Goal: Task Accomplishment & Management: Complete application form

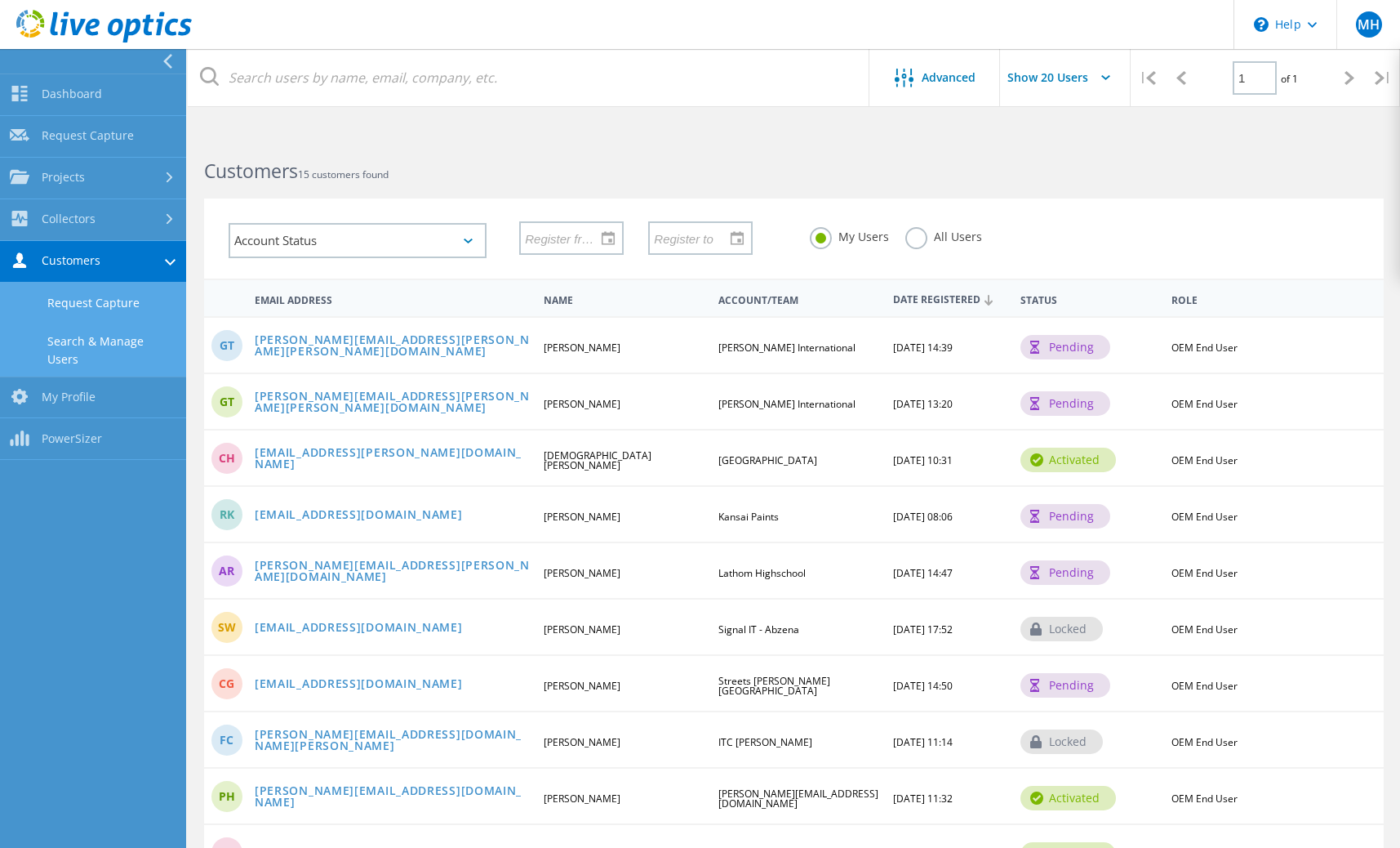
click at [138, 306] on link "Request Capture" at bounding box center [93, 304] width 186 height 41
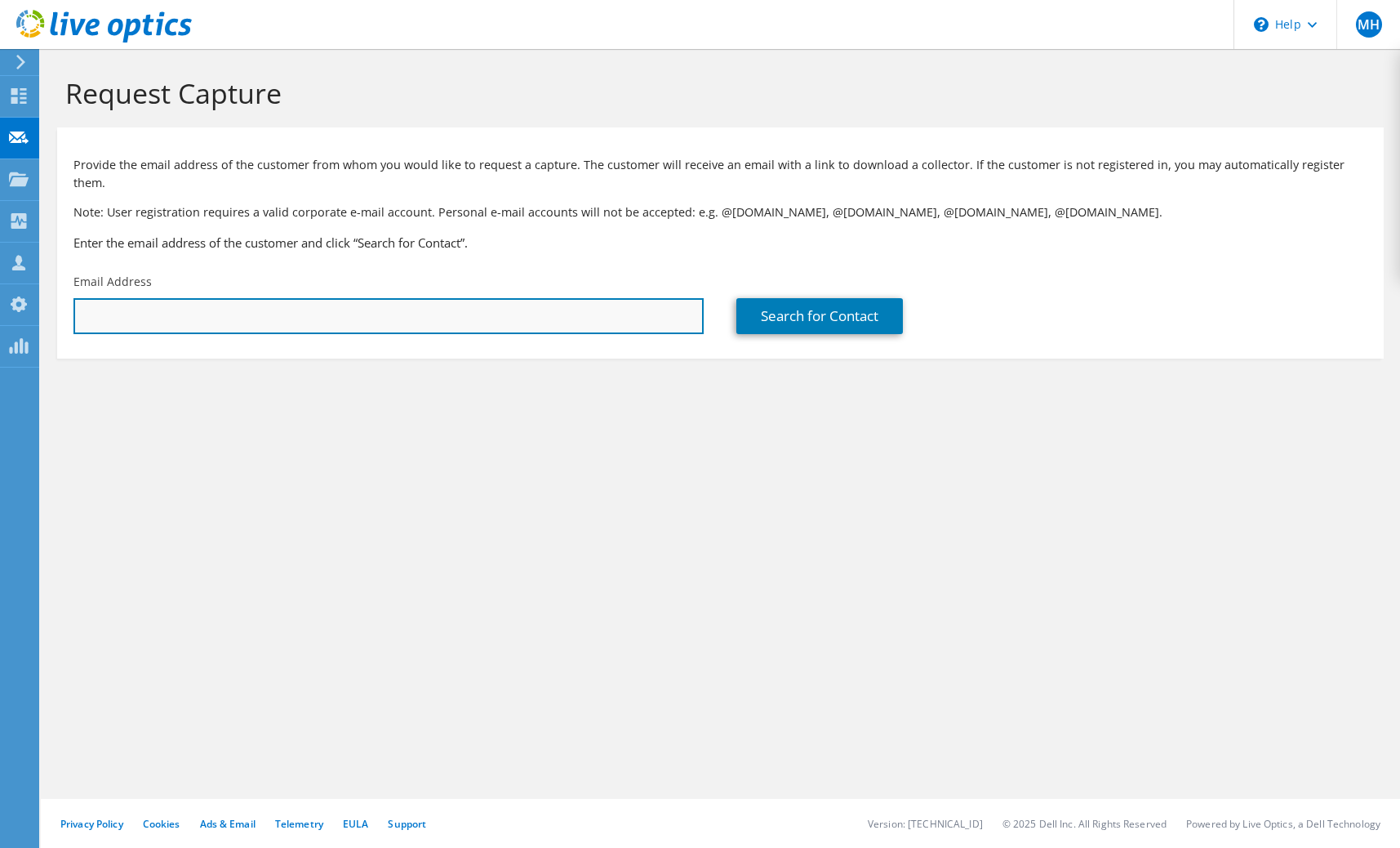
click at [143, 298] on input "text" at bounding box center [388, 316] width 630 height 36
click at [441, 306] on input "text" at bounding box center [388, 316] width 630 height 36
paste input "[PERSON_NAME][EMAIL_ADDRESS][PERSON_NAME][PERSON_NAME][DOMAIN_NAME]"
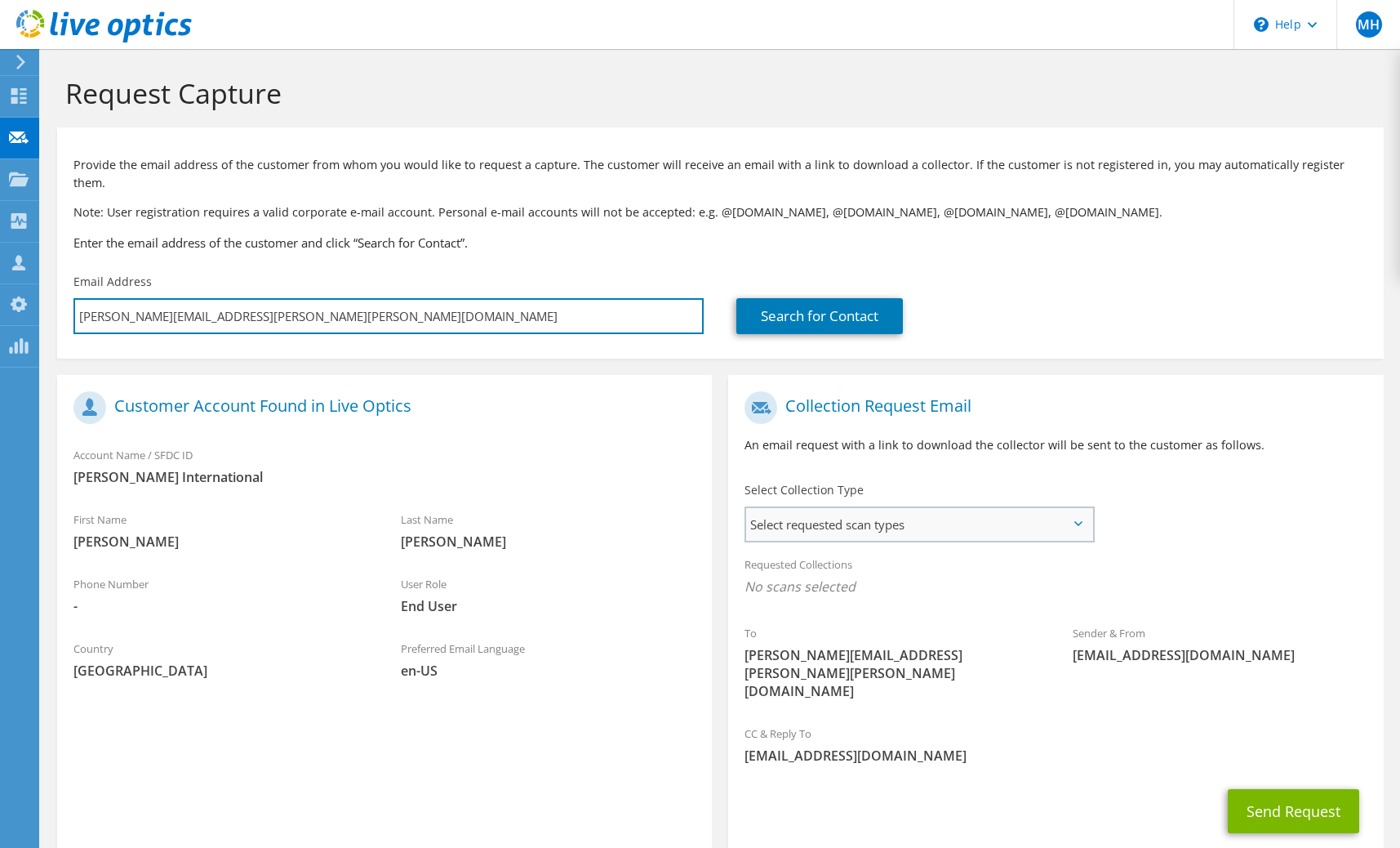
type input "[PERSON_NAME][EMAIL_ADDRESS][PERSON_NAME][PERSON_NAME][DOMAIN_NAME]"
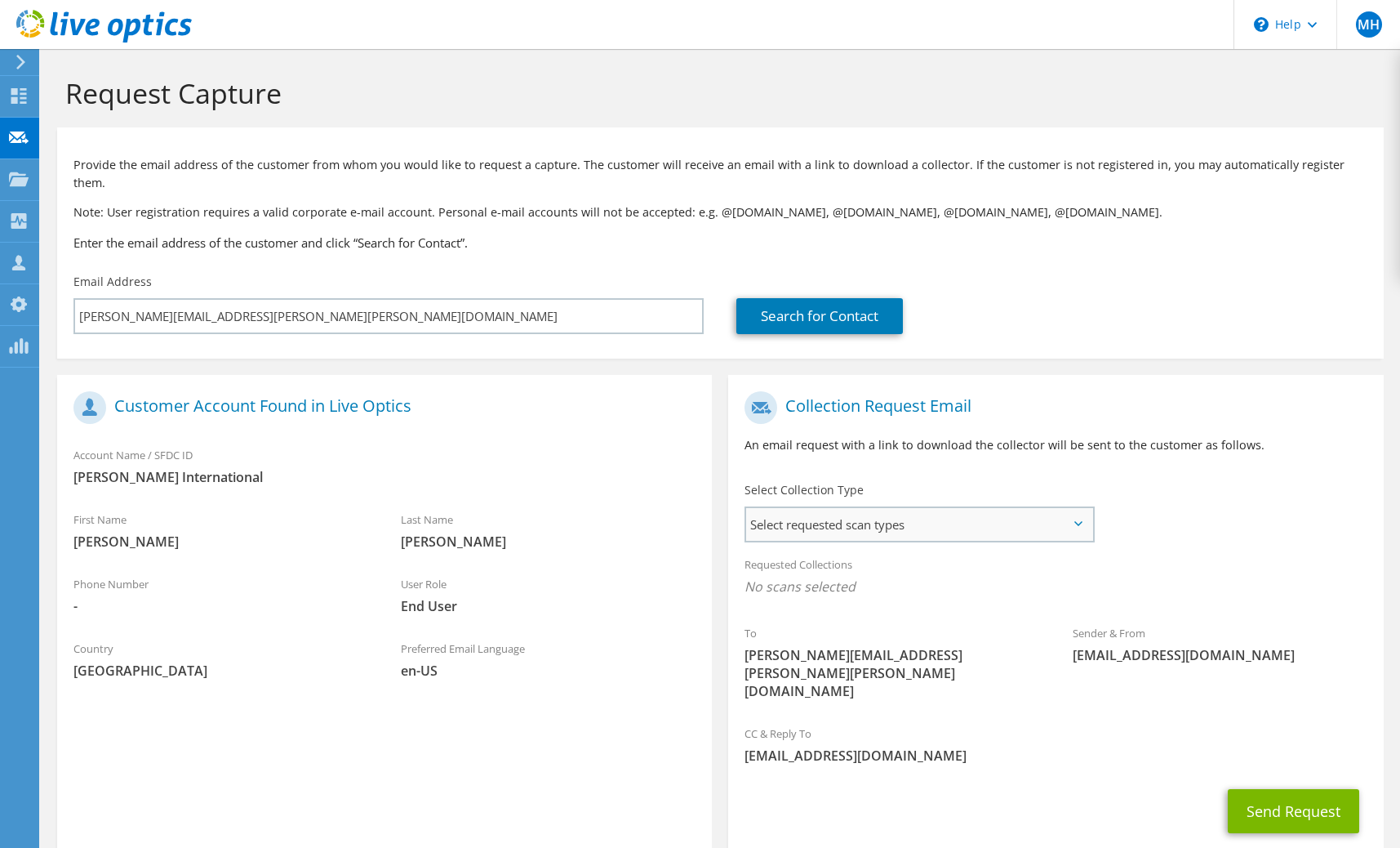
click at [839, 518] on span "Select requested scan types" at bounding box center [919, 524] width 346 height 33
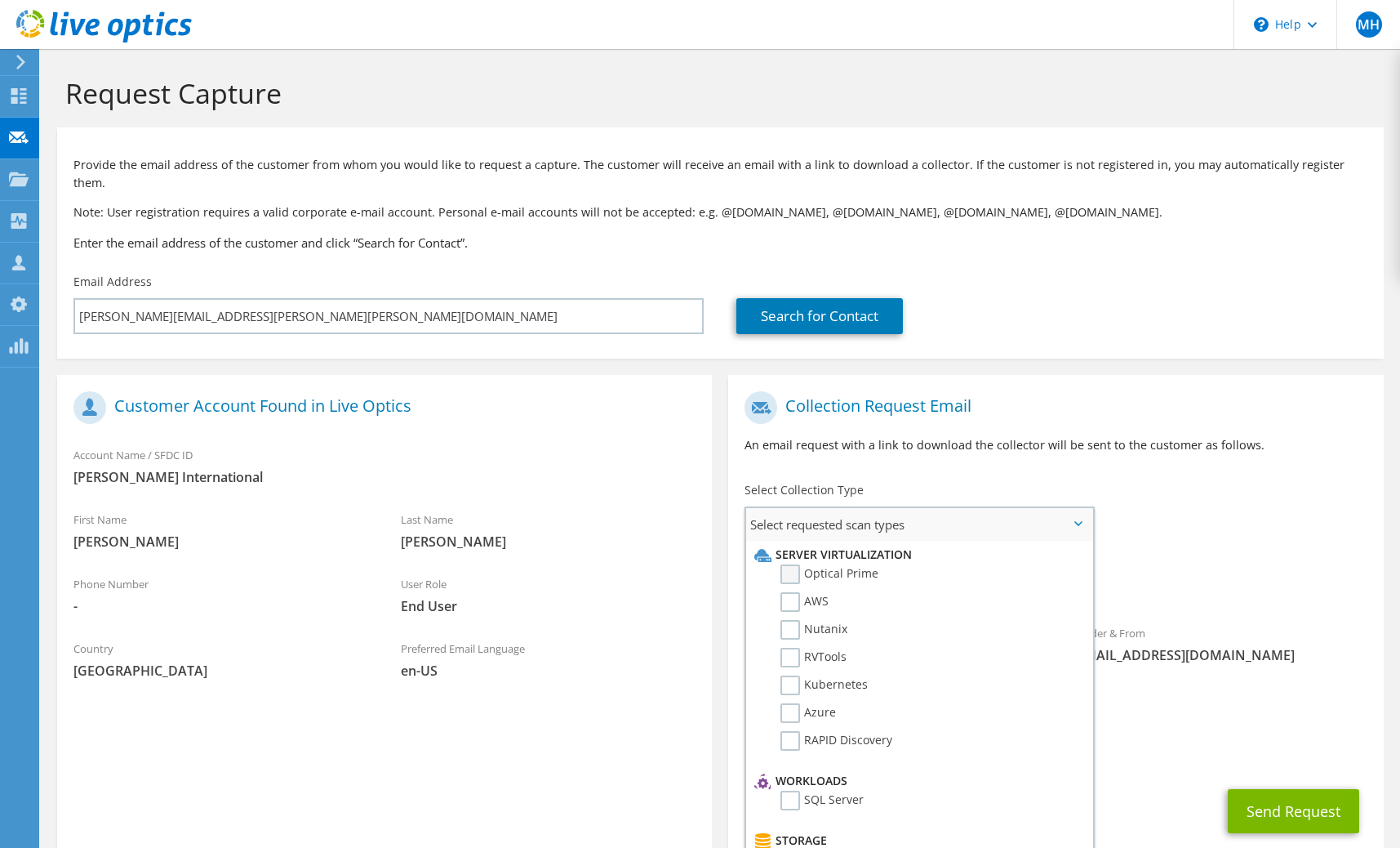
click at [793, 564] on label "Optical Prime" at bounding box center [829, 573] width 98 height 20
click at [0, 0] on input "Optical Prime" at bounding box center [0, 0] width 0 height 0
click at [1021, 416] on div "Collection Request Email An email request with a link to download the collector…" at bounding box center [1055, 428] width 655 height 90
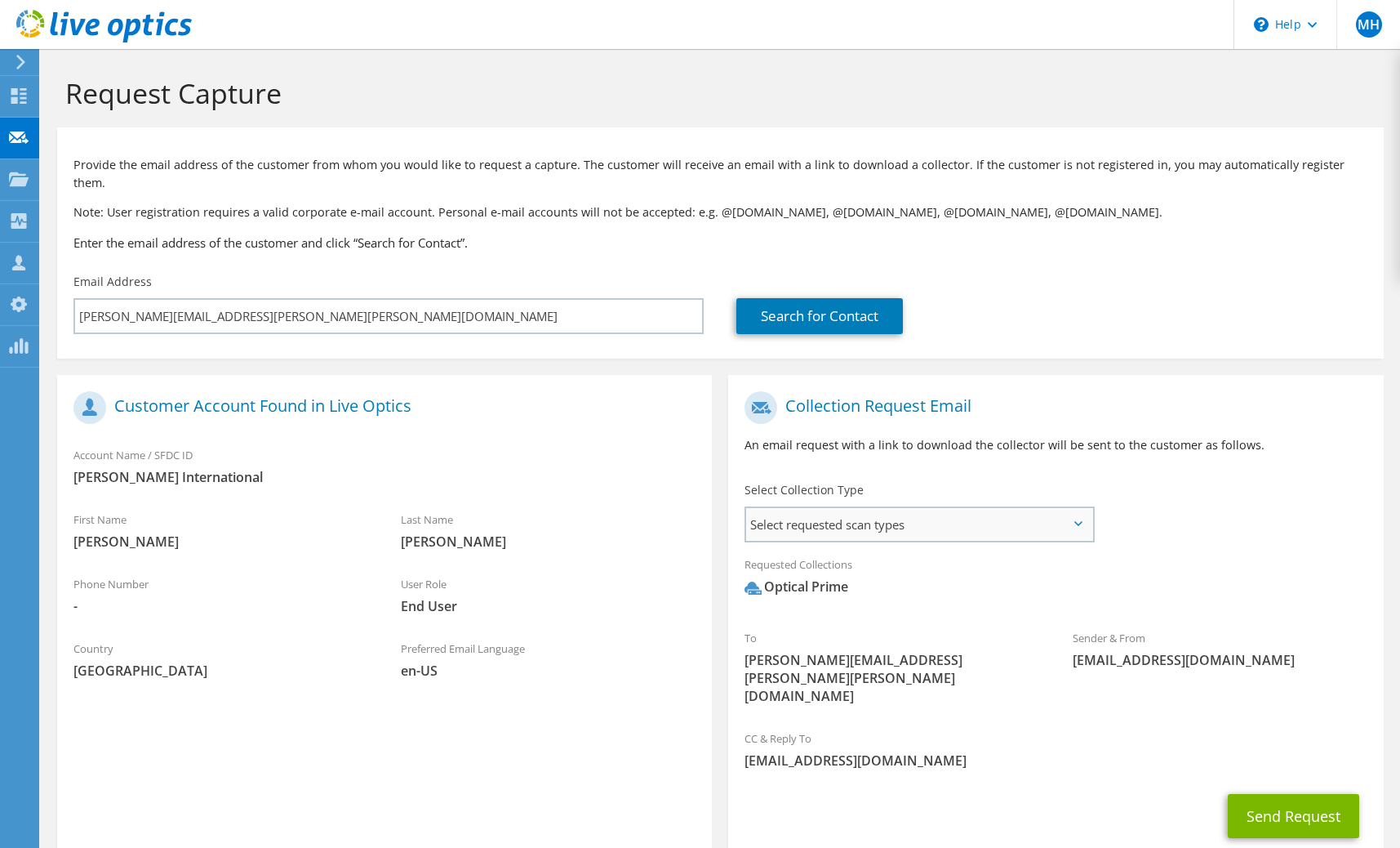
scroll to position [52, 0]
